Goal: Find specific page/section: Find specific page/section

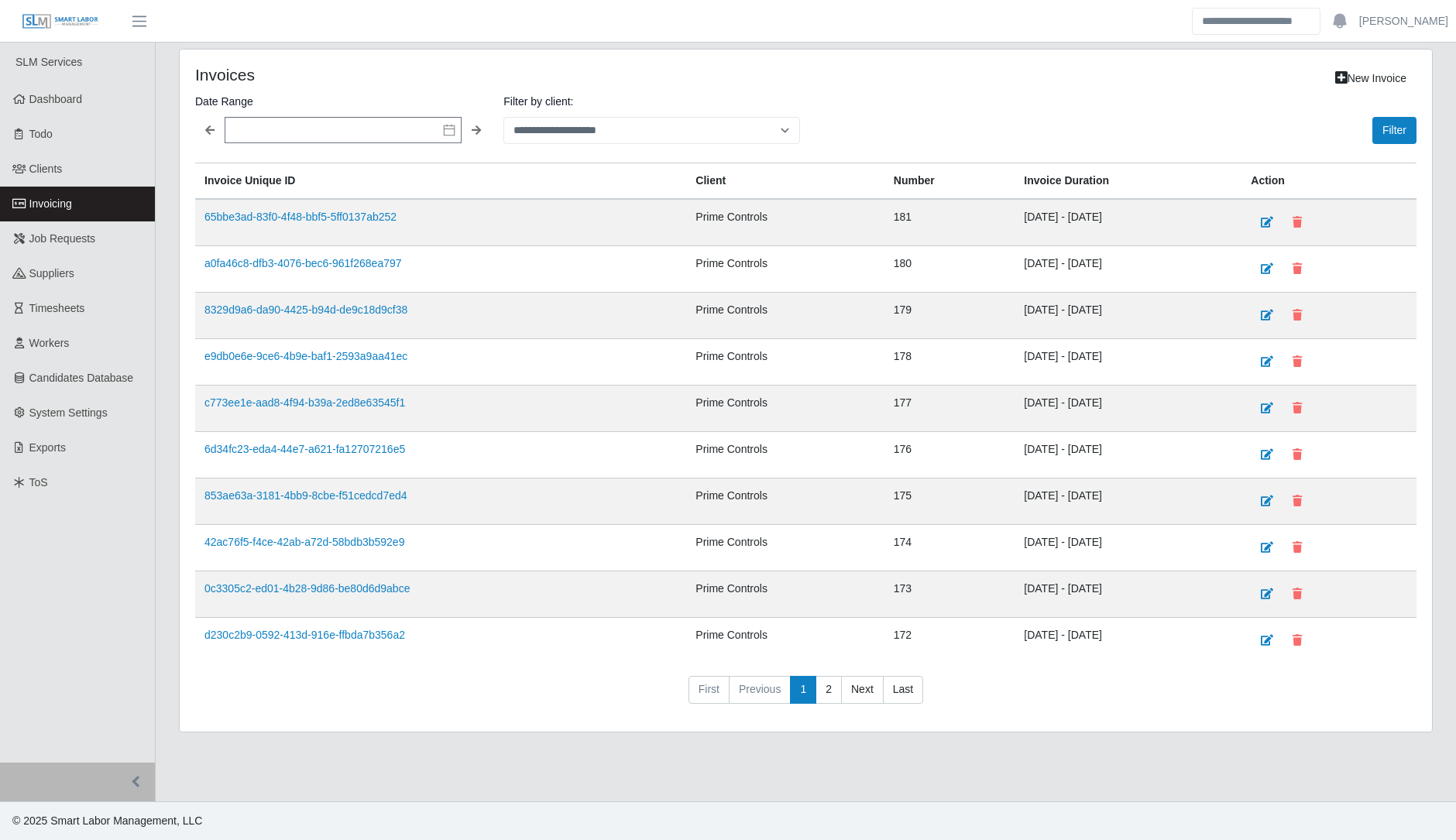
select select "**********"
click at [113, 339] on link "Workers" at bounding box center [77, 343] width 155 height 35
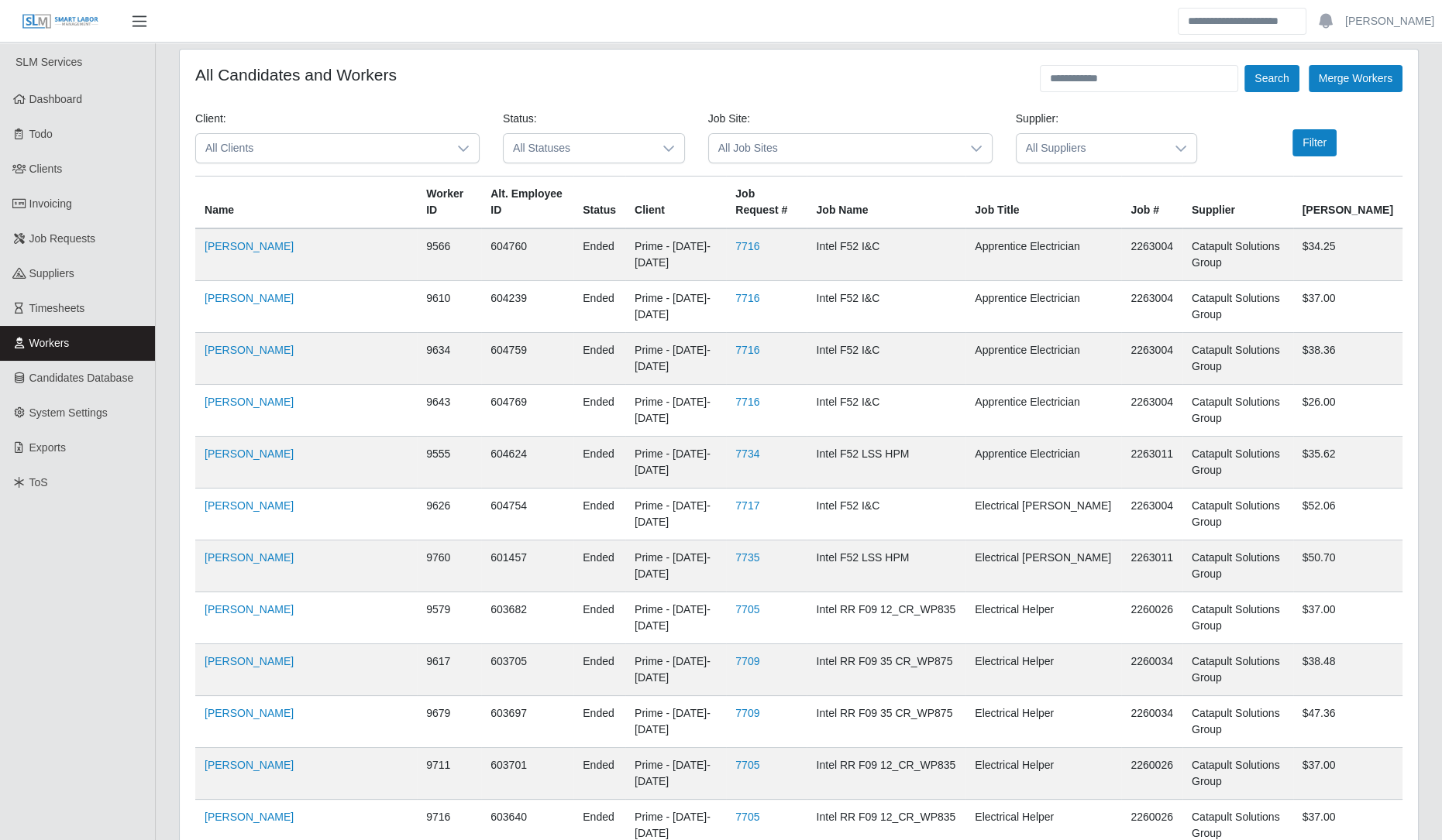
click at [140, 18] on span "button" at bounding box center [139, 21] width 20 height 18
